Goal: Find specific page/section: Find specific page/section

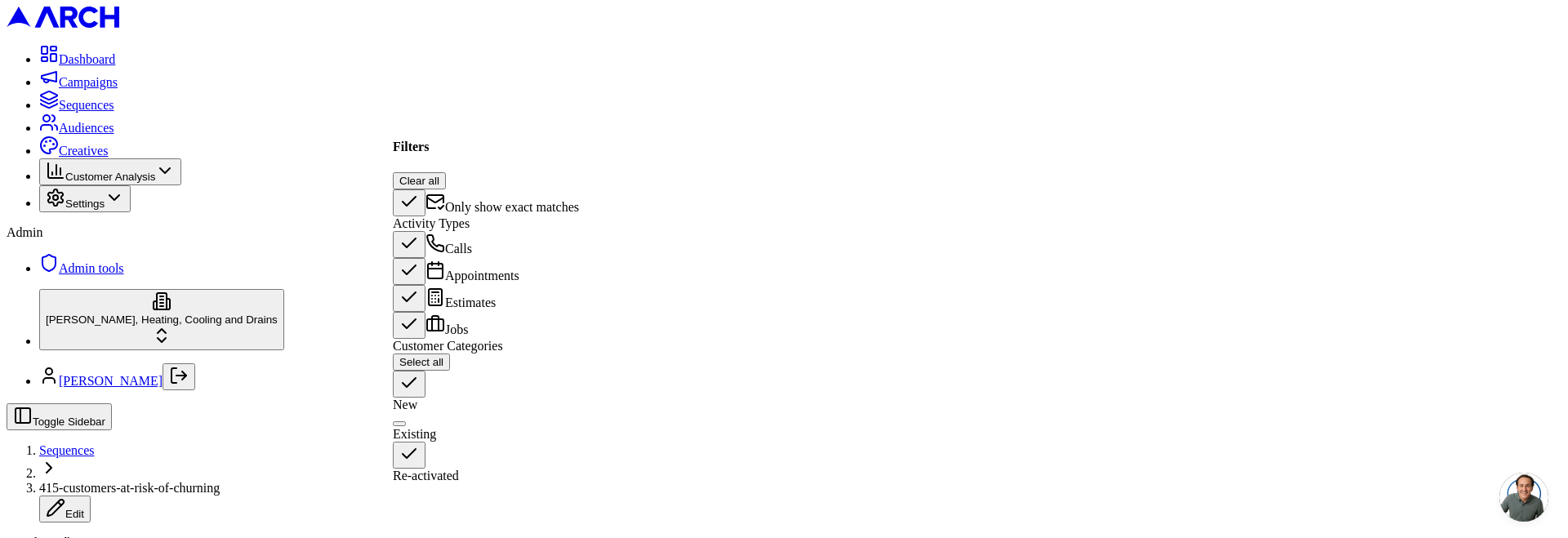
click at [483, 200] on span "Only show exact matches" at bounding box center [512, 207] width 134 height 14
click at [426, 189] on button "Only show exact matches" at bounding box center [408, 202] width 32 height 27
click at [404, 417] on button "Existing" at bounding box center [397, 419] width 13 height 5
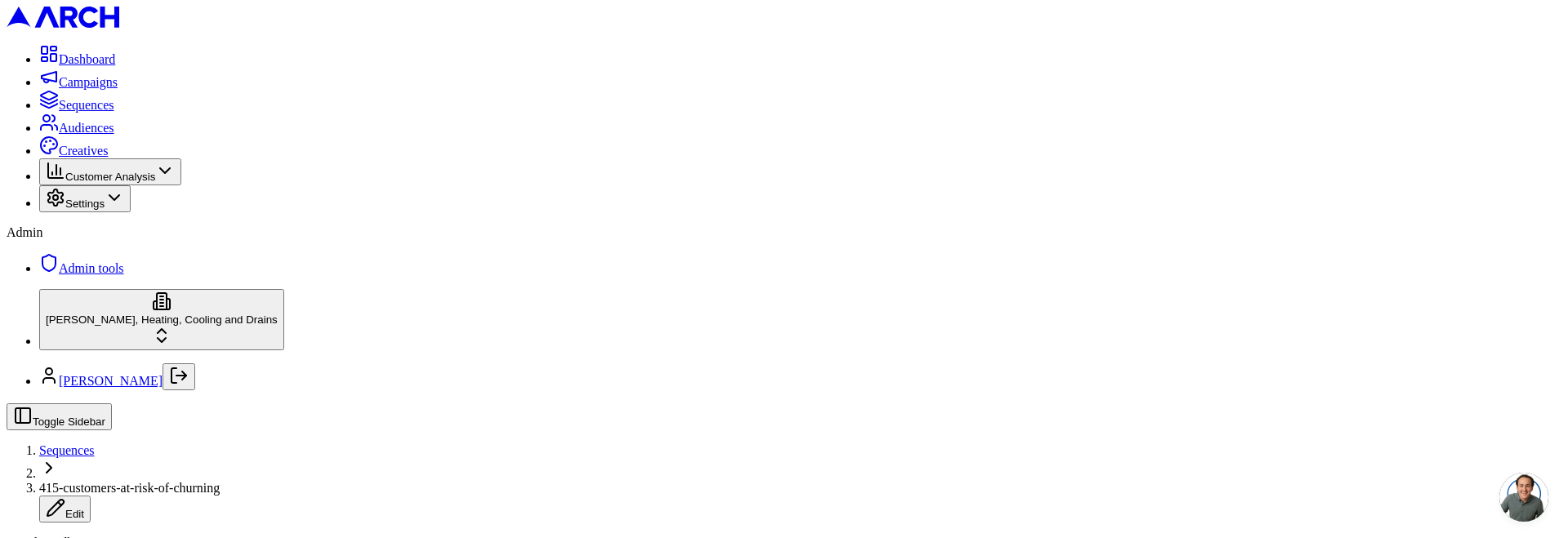
scroll to position [3195, 0]
